Goal: Check status: Check status

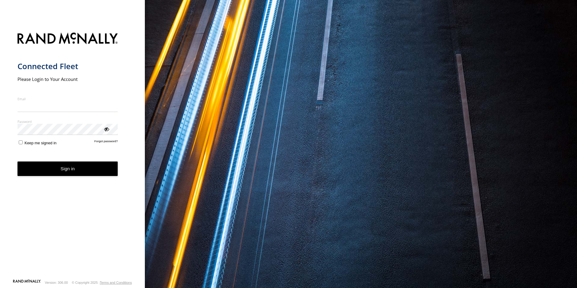
type input "**********"
click at [64, 176] on button "Sign in" at bounding box center [68, 169] width 101 height 15
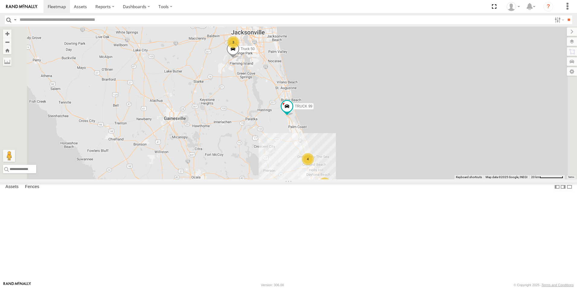
drag, startPoint x: 402, startPoint y: 164, endPoint x: 420, endPoint y: 200, distance: 40.3
click at [420, 179] on div "Truck 55 Truck 50 TRUCK 99 3 4 2" at bounding box center [288, 103] width 577 height 153
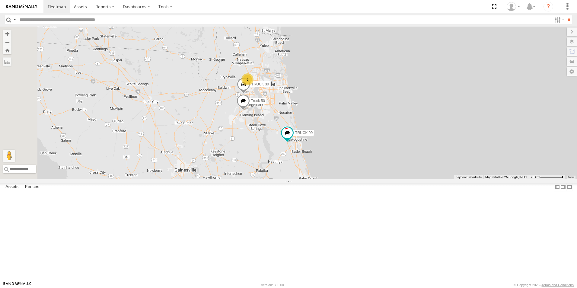
drag, startPoint x: 396, startPoint y: 88, endPoint x: 403, endPoint y: 132, distance: 44.9
click at [403, 132] on div "TRUCK 99 TRUCK 30 4 3 2 Truck 50" at bounding box center [288, 103] width 577 height 153
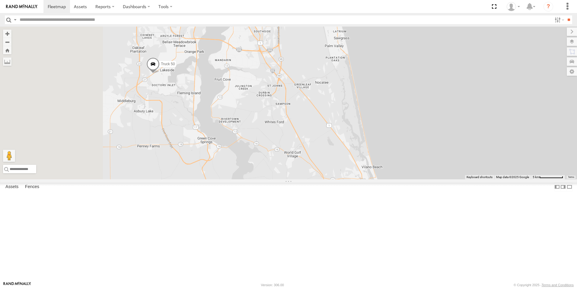
drag, startPoint x: 318, startPoint y: 174, endPoint x: 526, endPoint y: 126, distance: 214.2
click at [526, 126] on div "TRUCK 99 TRUCK 30 Truck 50" at bounding box center [288, 103] width 577 height 153
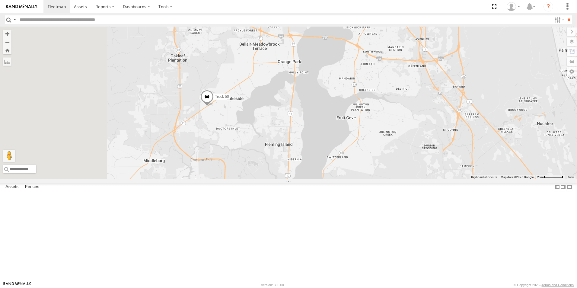
drag, startPoint x: 192, startPoint y: 85, endPoint x: 304, endPoint y: 172, distance: 142.4
click at [304, 172] on div "TRUCK 99 TRUCK 30 Truck 50" at bounding box center [288, 103] width 577 height 153
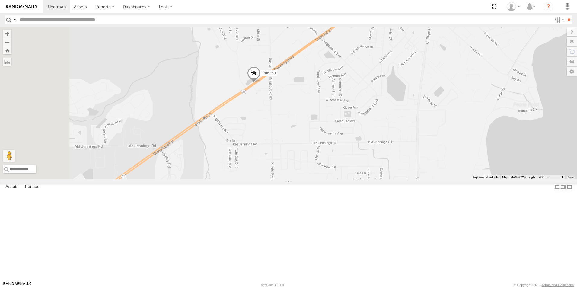
drag, startPoint x: 241, startPoint y: 174, endPoint x: 324, endPoint y: 155, distance: 84.5
click at [324, 155] on div "TRUCK 99 TRUCK 30 Truck 50" at bounding box center [288, 103] width 577 height 153
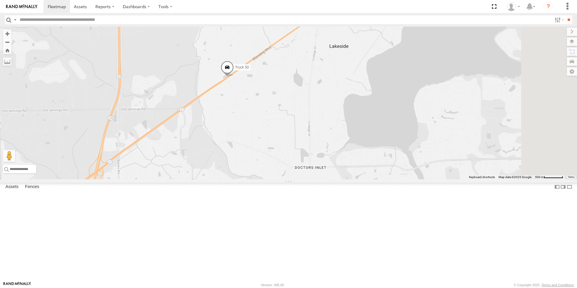
drag, startPoint x: 388, startPoint y: 171, endPoint x: 364, endPoint y: 155, distance: 29.8
click at [364, 155] on div "TRUCK 99 TRUCK 30 Truck 50" at bounding box center [288, 103] width 577 height 153
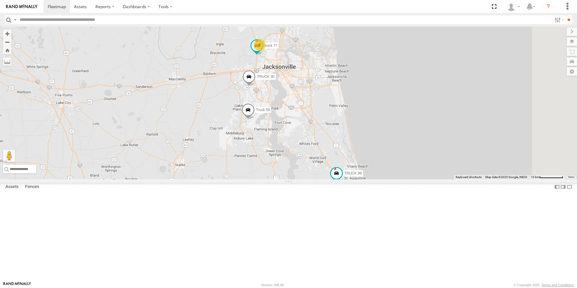
drag, startPoint x: 427, startPoint y: 162, endPoint x: 367, endPoint y: 170, distance: 60.3
click at [367, 170] on div "TRUCK 99 TRUCK 30 Truck 50 truck 77 2" at bounding box center [288, 103] width 577 height 153
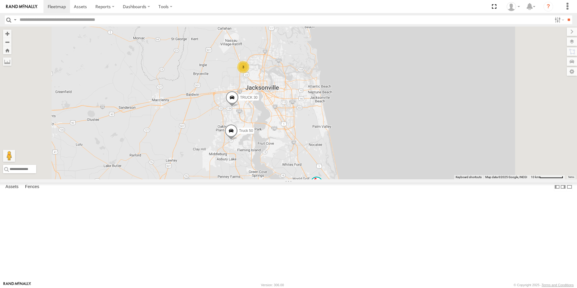
drag, startPoint x: 365, startPoint y: 154, endPoint x: 351, endPoint y: 185, distance: 34.7
click at [351, 179] on div "TRUCK 30 Truck 50 TRUCK 99 3" at bounding box center [288, 103] width 577 height 153
